Goal: Information Seeking & Learning: Find specific page/section

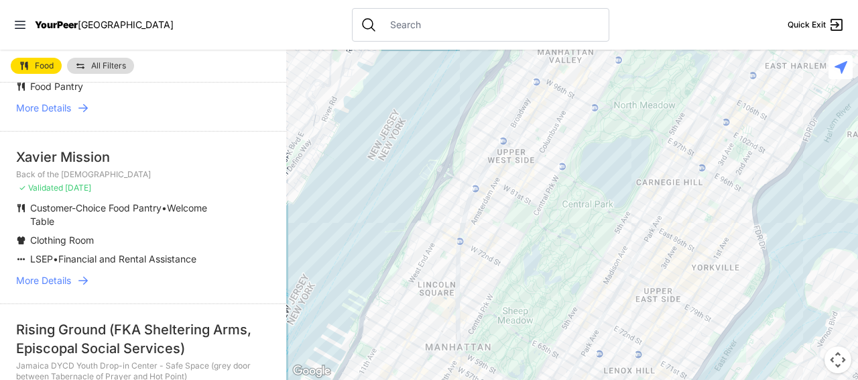
scroll to position [268, 0]
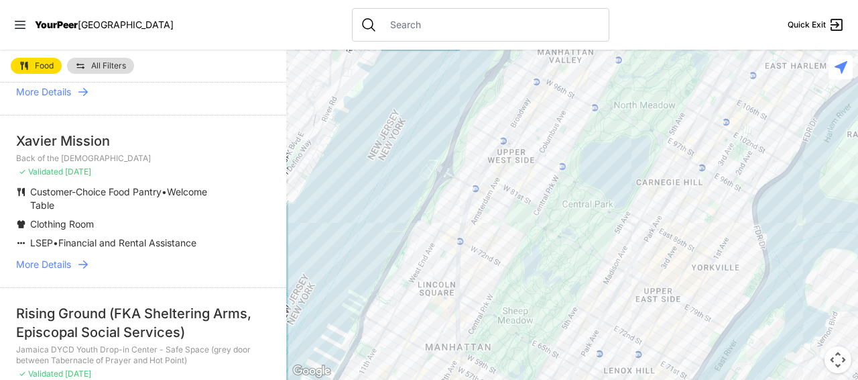
click at [46, 258] on span "More Details" at bounding box center [43, 264] width 55 height 13
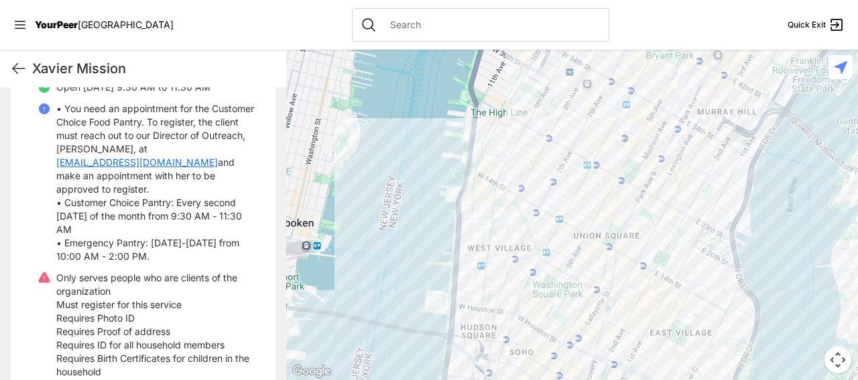
scroll to position [805, 0]
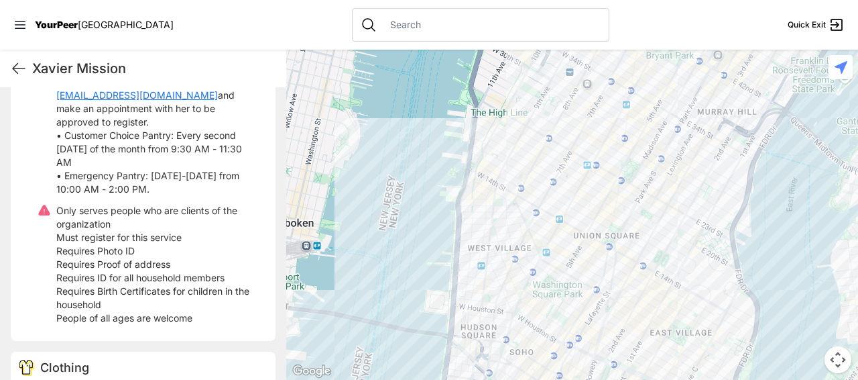
select select "recentlyUpdated"
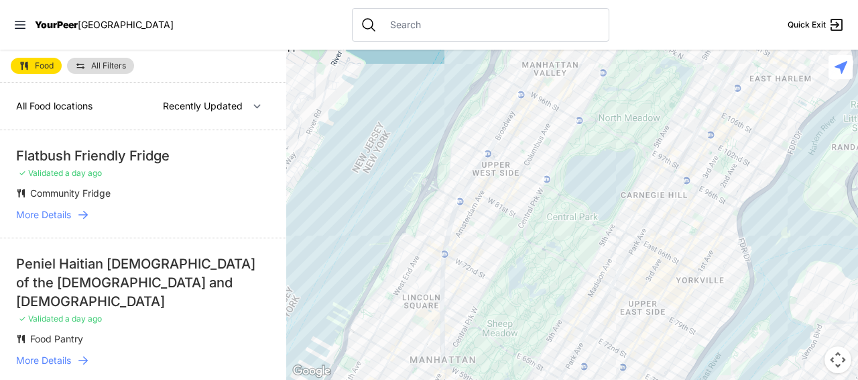
click at [53, 213] on span "More Details" at bounding box center [43, 214] width 55 height 13
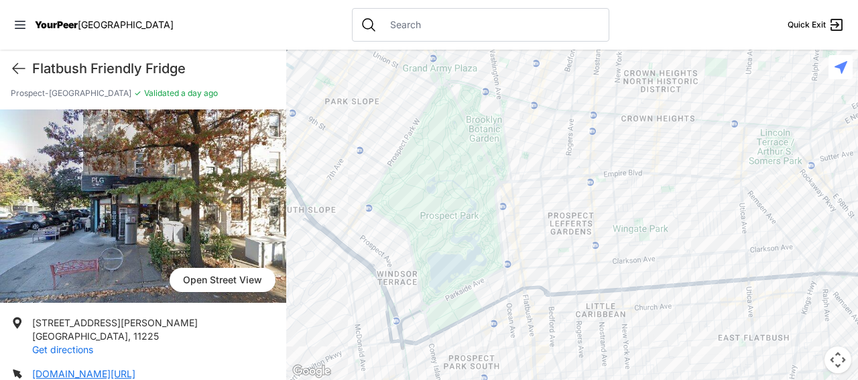
scroll to position [28, 0]
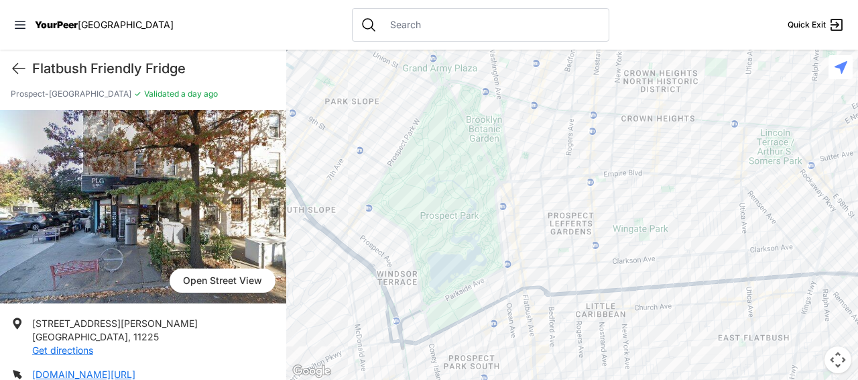
select select "recentlyUpdated"
